Goal: Task Accomplishment & Management: Manage account settings

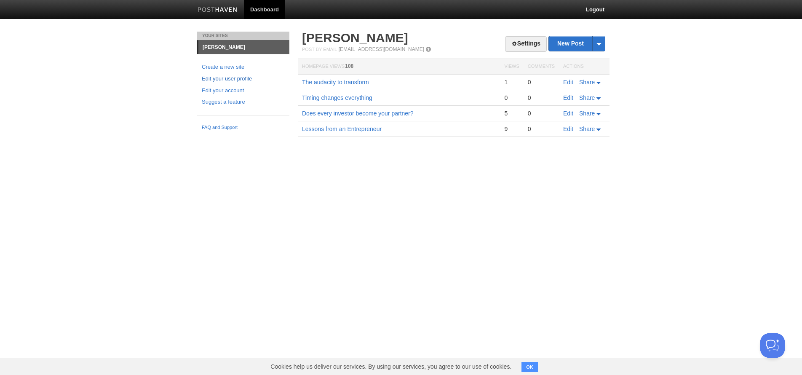
click at [218, 77] on link "Edit your user profile" at bounding box center [243, 79] width 83 height 9
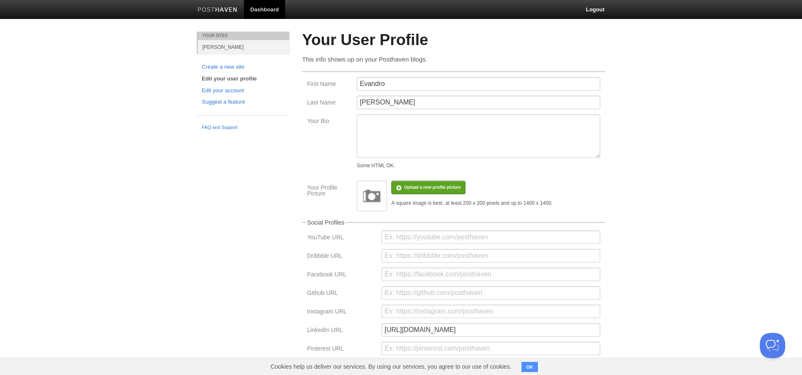
click at [261, 9] on link "Dashboard" at bounding box center [264, 9] width 41 height 19
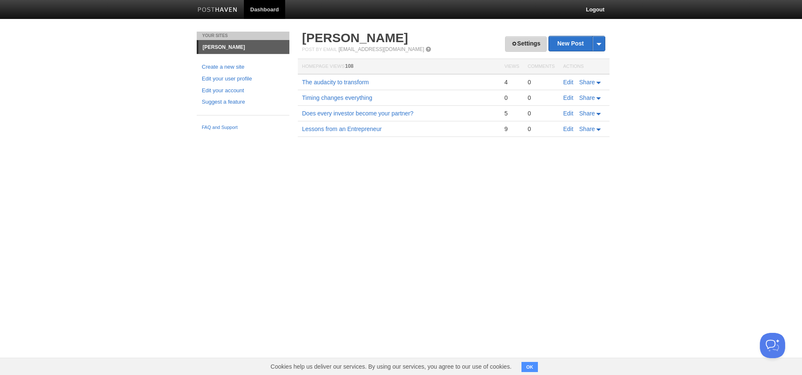
click at [528, 47] on link "Settings" at bounding box center [526, 44] width 42 height 16
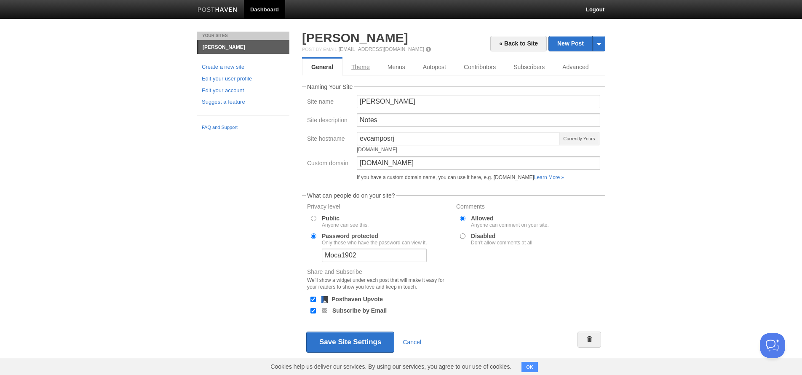
click at [359, 69] on link "Theme" at bounding box center [360, 67] width 36 height 17
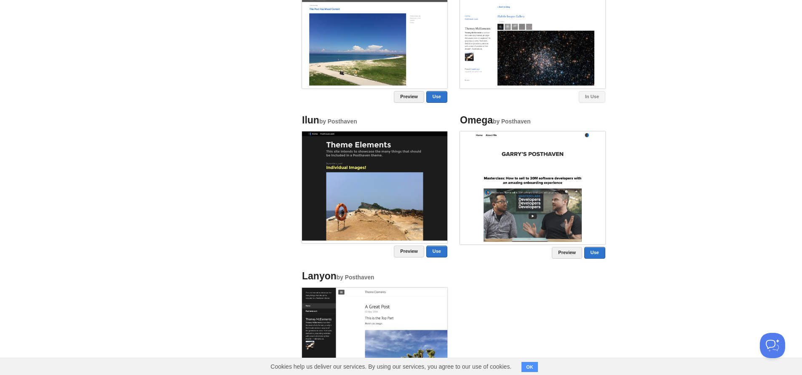
scroll to position [297, 0]
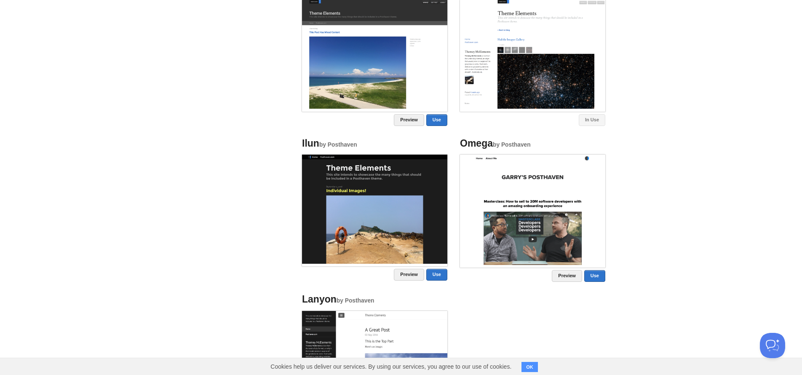
click at [482, 172] on img at bounding box center [532, 210] width 145 height 110
click at [474, 174] on img at bounding box center [532, 210] width 145 height 110
click at [570, 277] on link "Preview" at bounding box center [567, 276] width 30 height 12
click at [596, 275] on link "Use" at bounding box center [594, 276] width 21 height 12
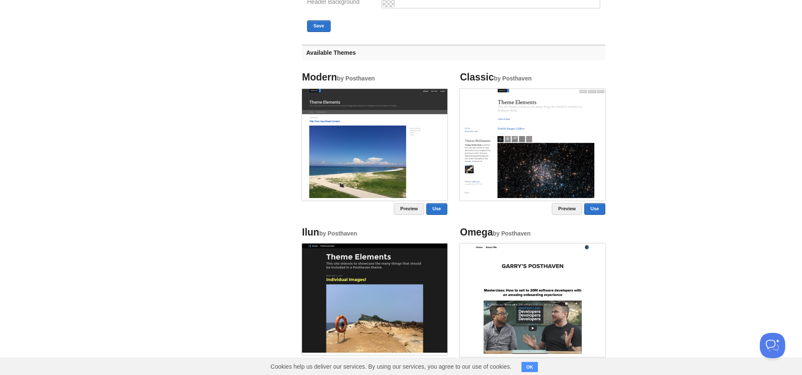
scroll to position [84, 0]
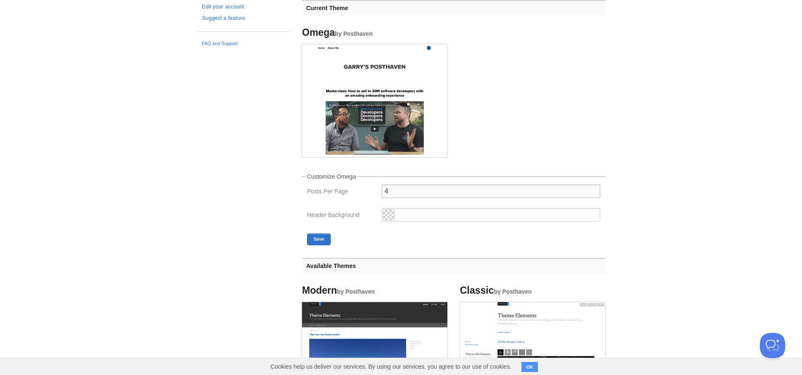
click at [596, 191] on input "4" at bounding box center [491, 190] width 219 height 13
click at [596, 191] on input "3" at bounding box center [491, 190] width 219 height 13
click at [595, 192] on input "2" at bounding box center [491, 190] width 219 height 13
click at [595, 192] on input "1" at bounding box center [491, 190] width 219 height 13
click at [595, 184] on input "1" at bounding box center [491, 190] width 219 height 13
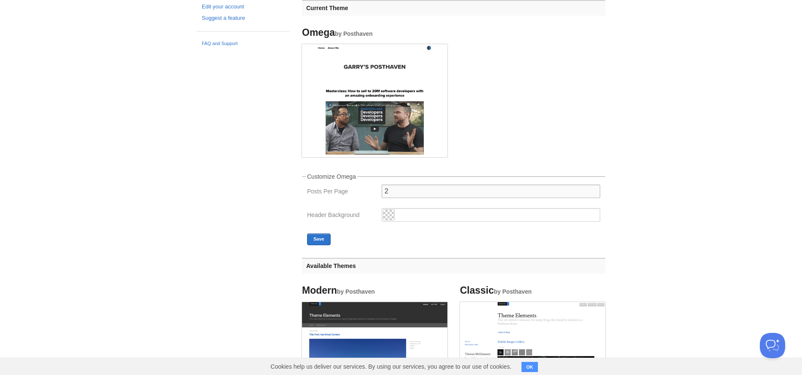
click at [595, 186] on input "2" at bounding box center [491, 190] width 219 height 13
click at [595, 189] on input "3" at bounding box center [491, 190] width 219 height 13
click at [595, 189] on input "4" at bounding box center [491, 190] width 219 height 13
click at [595, 189] on input "5" at bounding box center [491, 190] width 219 height 13
click at [595, 189] on input "6" at bounding box center [491, 190] width 219 height 13
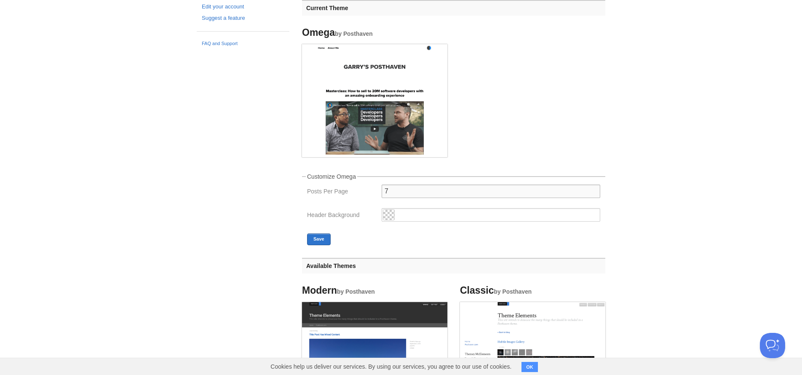
click at [595, 189] on input "7" at bounding box center [491, 190] width 219 height 13
click at [594, 189] on input "8" at bounding box center [491, 190] width 219 height 13
click at [594, 189] on input "9" at bounding box center [491, 190] width 219 height 13
type input "10"
click at [594, 189] on input "10" at bounding box center [491, 190] width 219 height 13
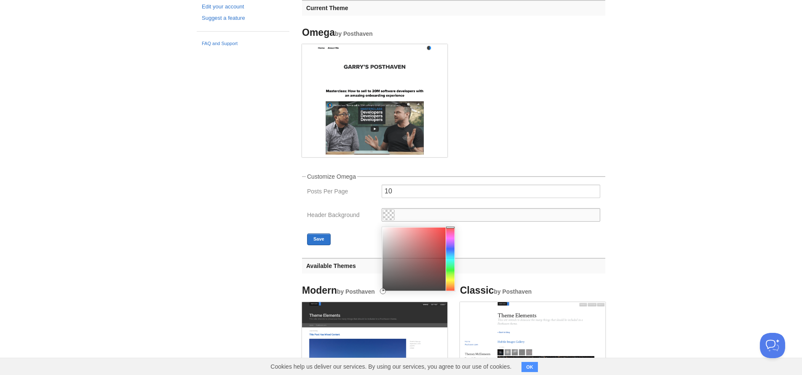
click at [413, 219] on input "text" at bounding box center [491, 214] width 219 height 13
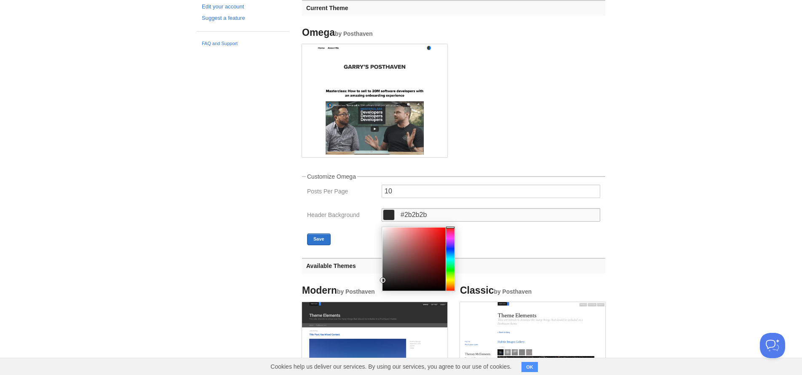
drag, startPoint x: 384, startPoint y: 289, endPoint x: 382, endPoint y: 279, distance: 10.3
click at [382, 279] on div at bounding box center [382, 280] width 5 height 5
type input "#1a1a1a"
drag, startPoint x: 382, startPoint y: 279, endPoint x: 382, endPoint y: 284, distance: 4.7
click at [382, 284] on div at bounding box center [382, 284] width 5 height 5
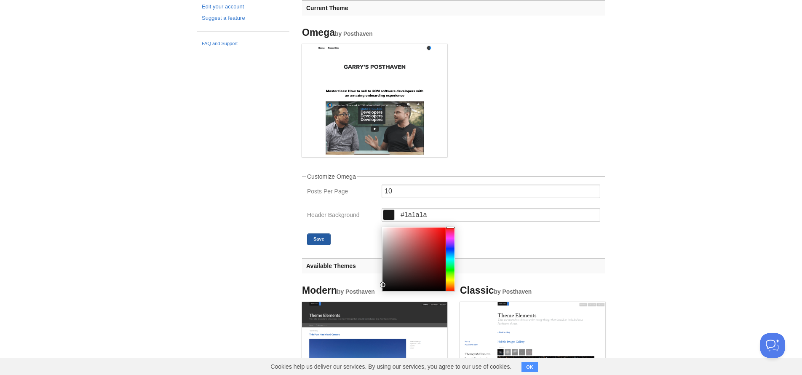
click at [311, 240] on button "Save" at bounding box center [319, 239] width 24 height 12
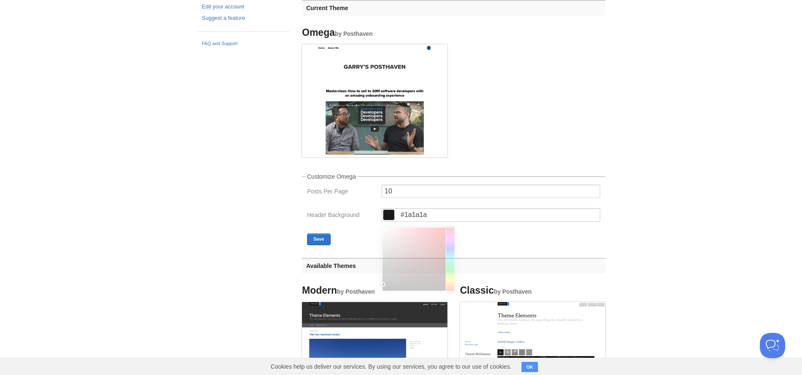
click at [390, 218] on span at bounding box center [388, 215] width 11 height 10
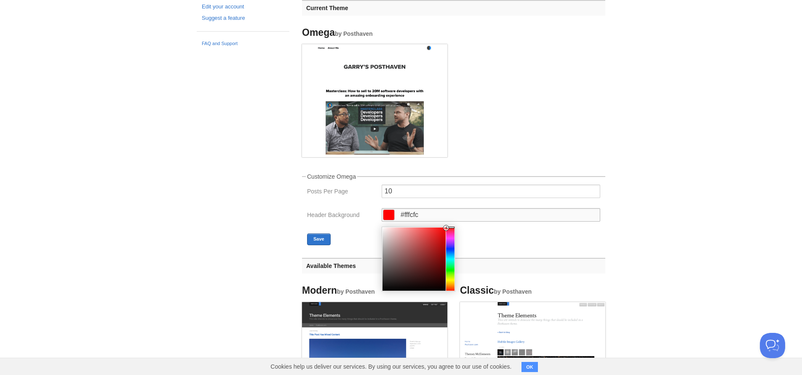
type input "#ffffff"
drag, startPoint x: 381, startPoint y: 284, endPoint x: 361, endPoint y: 205, distance: 81.7
click at [361, 205] on fieldset "Customize Omega Posts Per Page 10 Header Background #ffffff Save" at bounding box center [453, 210] width 303 height 72
click at [318, 241] on button "Save" at bounding box center [319, 239] width 24 height 12
